Goal: Task Accomplishment & Management: Use online tool/utility

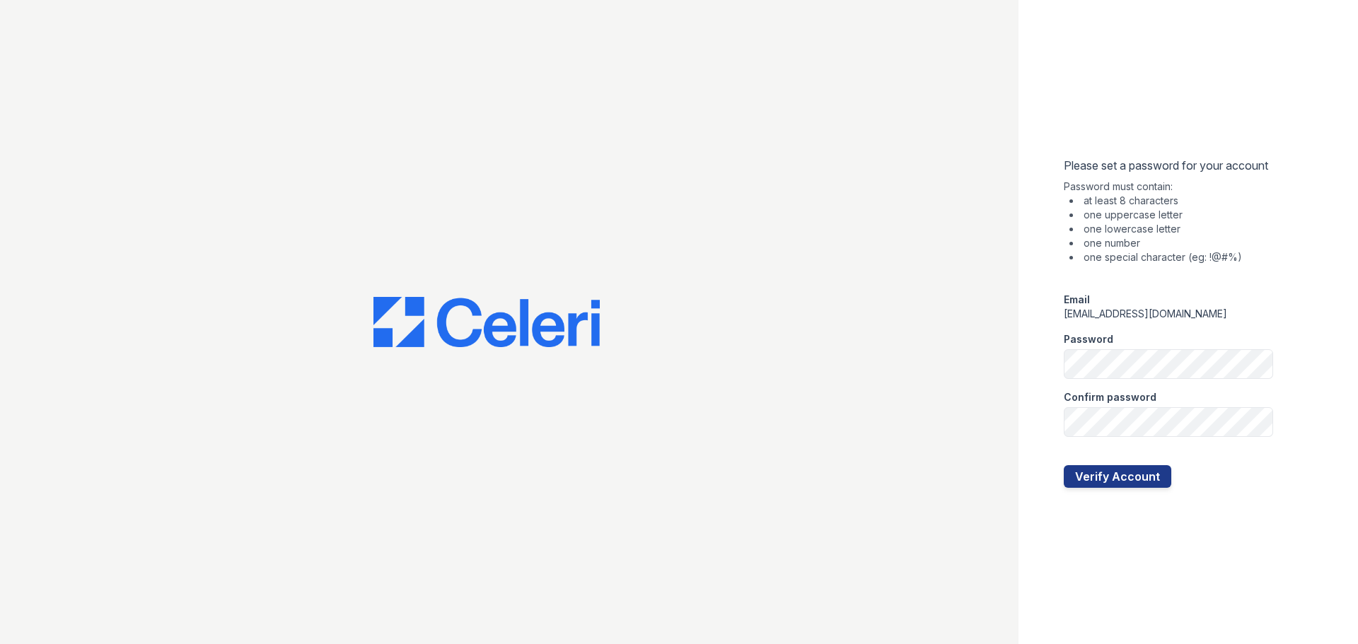
drag, startPoint x: 1097, startPoint y: 336, endPoint x: 996, endPoint y: 342, distance: 100.6
click at [996, 342] on div at bounding box center [509, 322] width 1018 height 644
click at [1159, 379] on div "Confirm password" at bounding box center [1167, 393] width 209 height 28
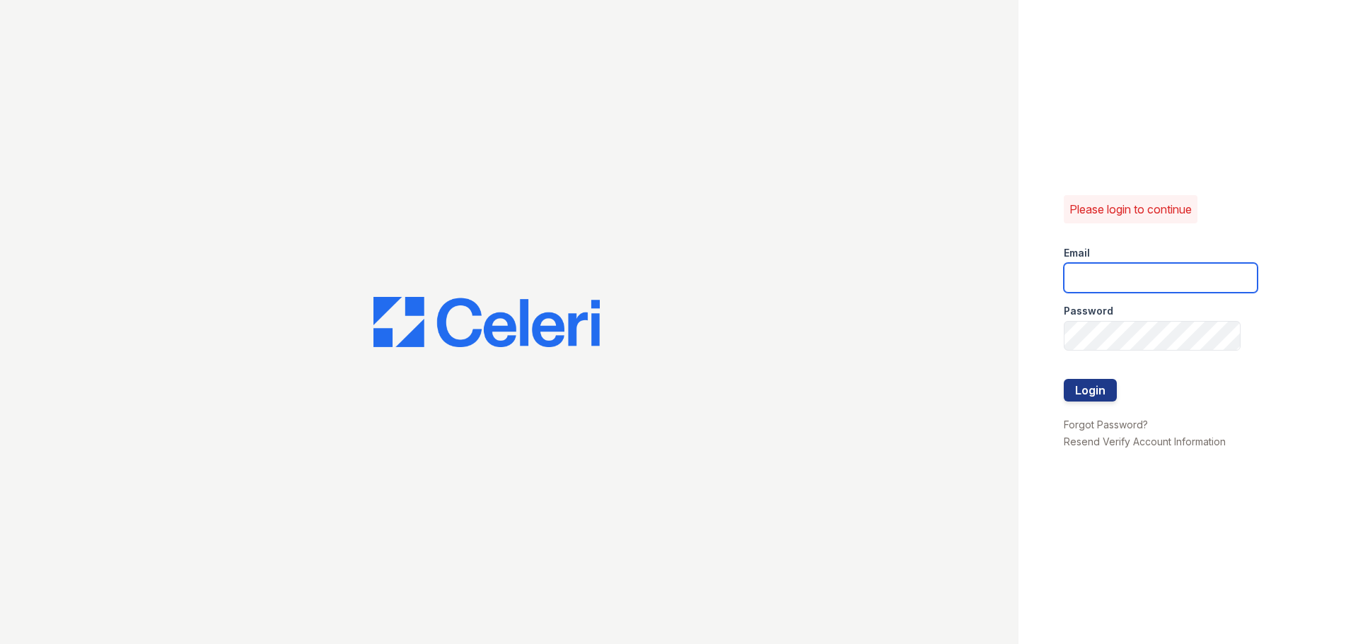
click at [1110, 269] on input "email" at bounding box center [1160, 278] width 194 height 30
paste input "esperanzakh.leasing@sgpropertymgmt.com"
type input "esperanzakh.leasing@sgpropertymgmt.com"
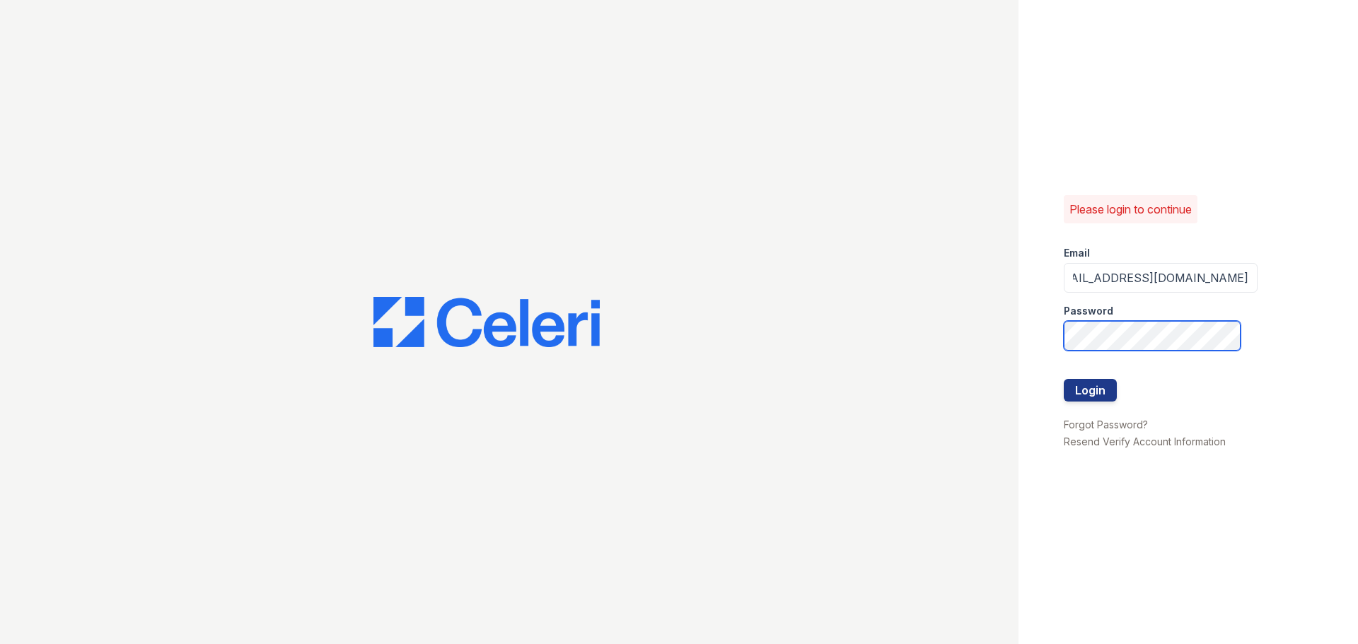
scroll to position [0, 0]
click at [1093, 391] on button "Login" at bounding box center [1089, 390] width 53 height 23
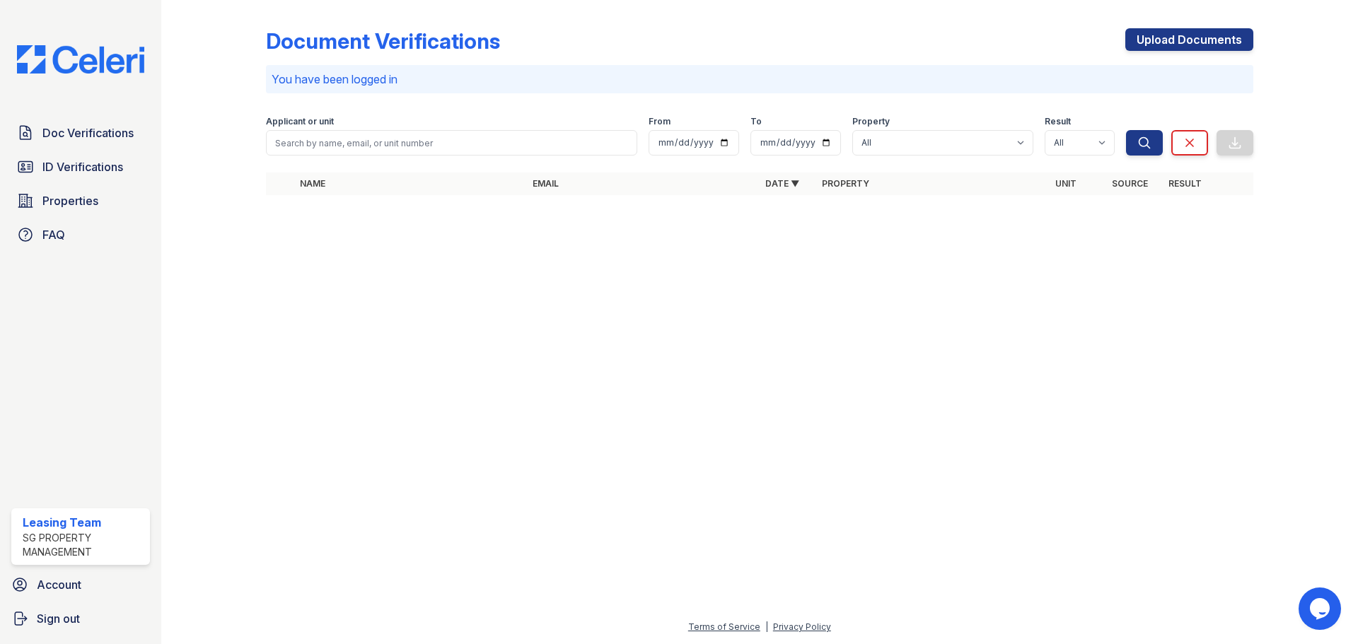
click at [643, 420] on div at bounding box center [759, 425] width 1151 height 387
drag, startPoint x: 849, startPoint y: 327, endPoint x: 862, endPoint y: 324, distance: 13.2
click at [849, 327] on div at bounding box center [759, 425] width 1151 height 387
click at [33, 431] on div "Doc Verifications ID Verifications Properties FAQ Leasing Team SG Property Mana…" at bounding box center [80, 322] width 161 height 644
